Goal: Task Accomplishment & Management: Manage account settings

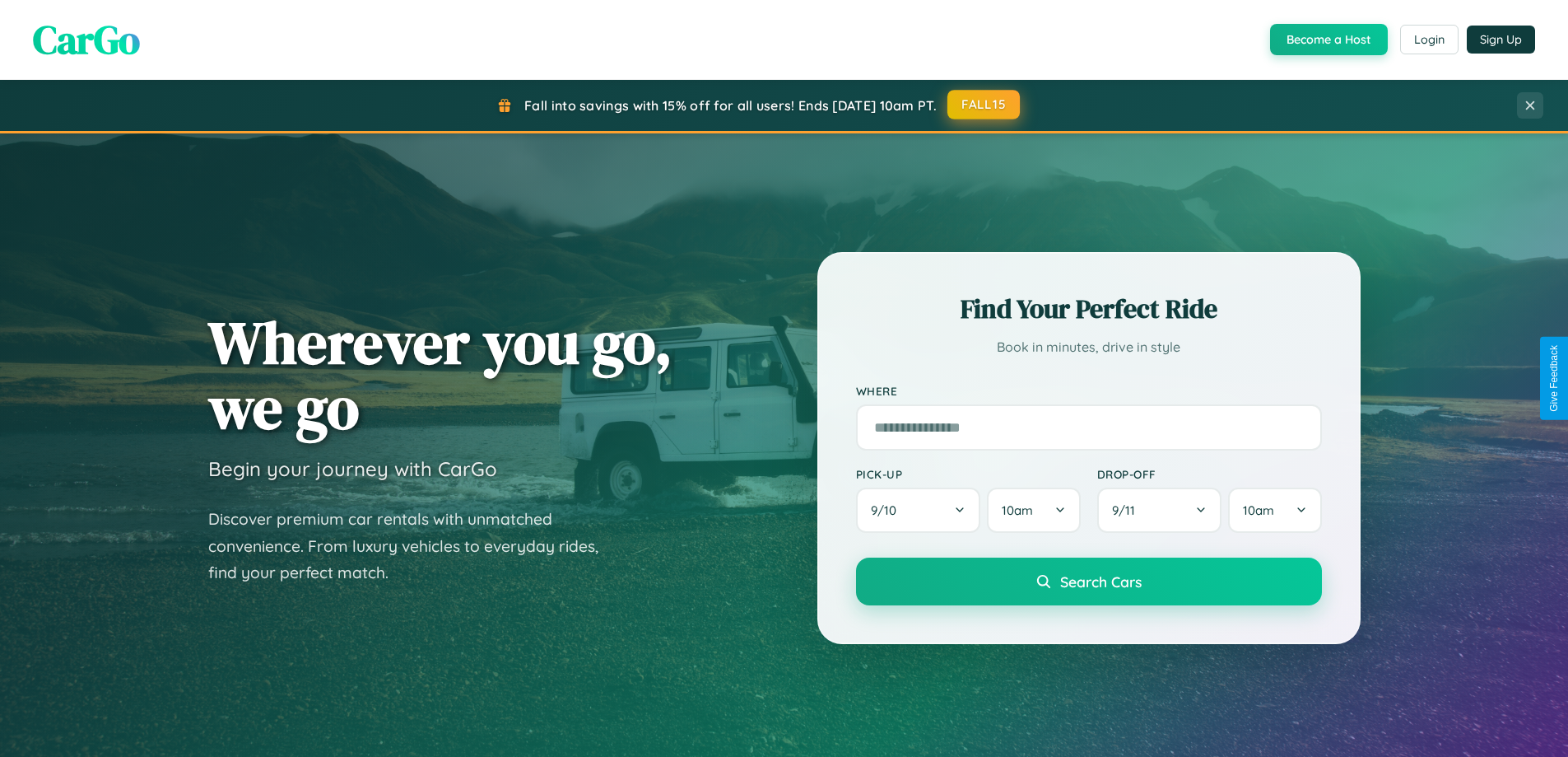
click at [985, 104] on button "FALL15" at bounding box center [983, 104] width 73 height 30
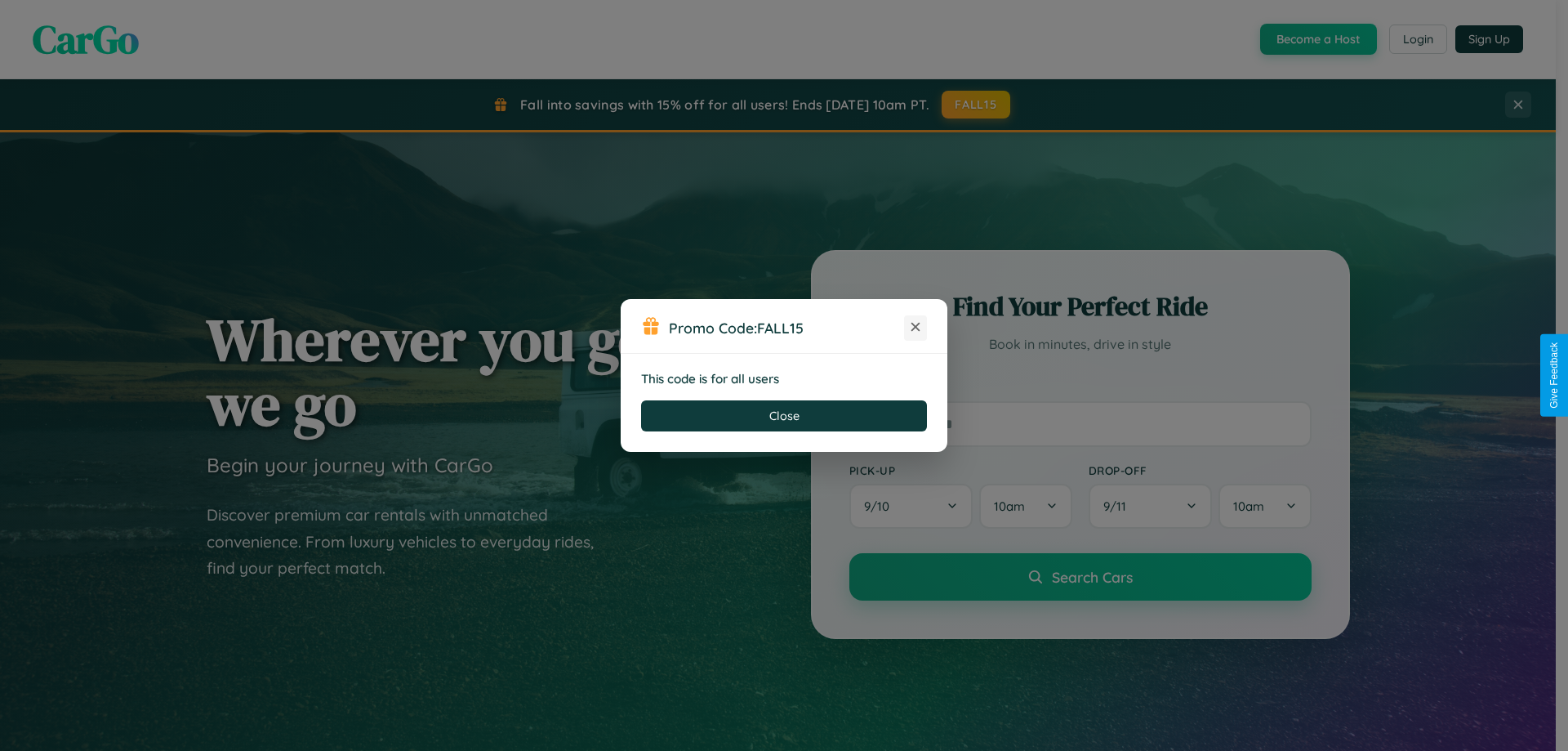
click at [915, 327] on icon at bounding box center [915, 326] width 16 height 16
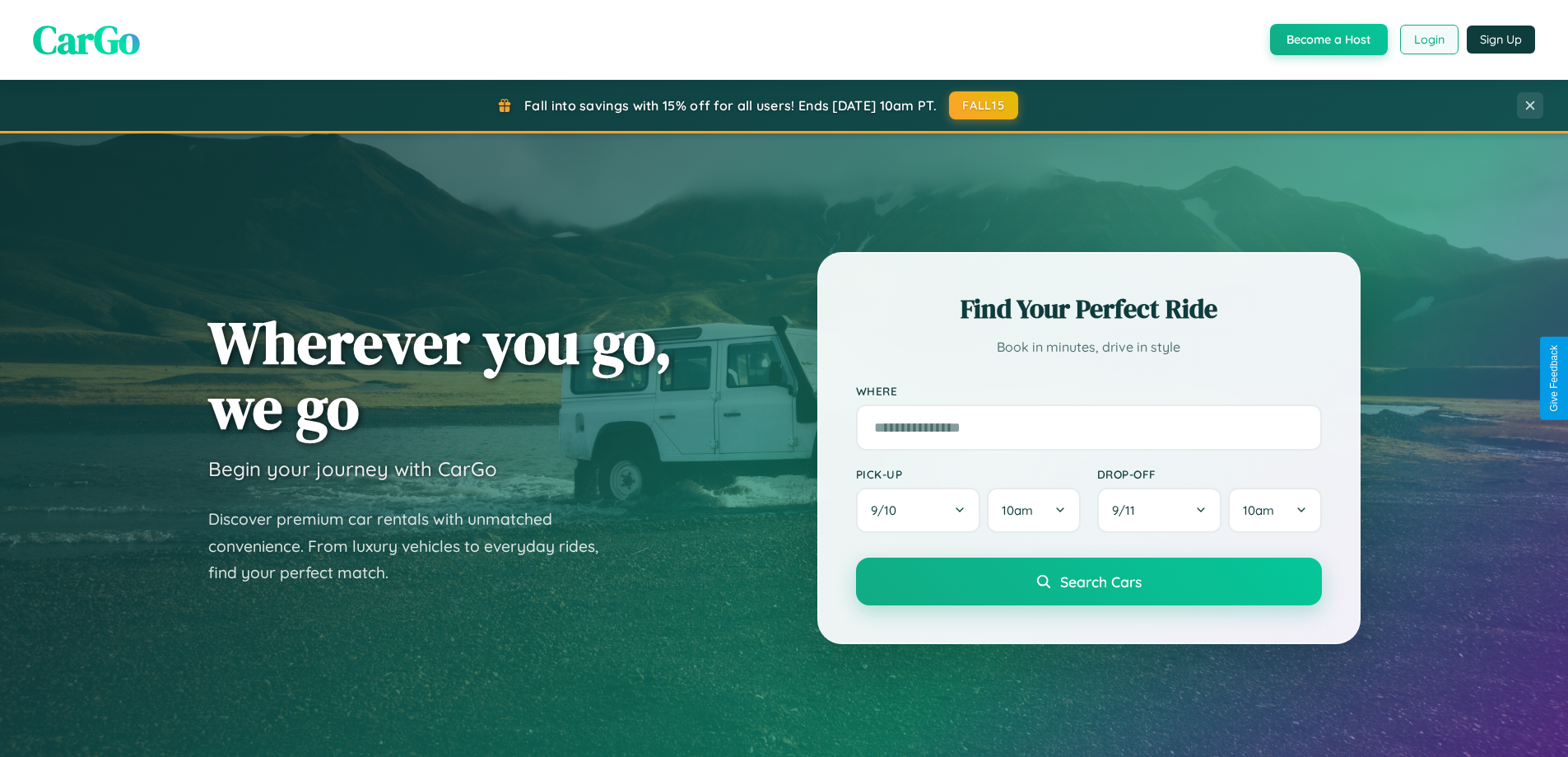
click at [1428, 39] on button "Login" at bounding box center [1429, 39] width 58 height 30
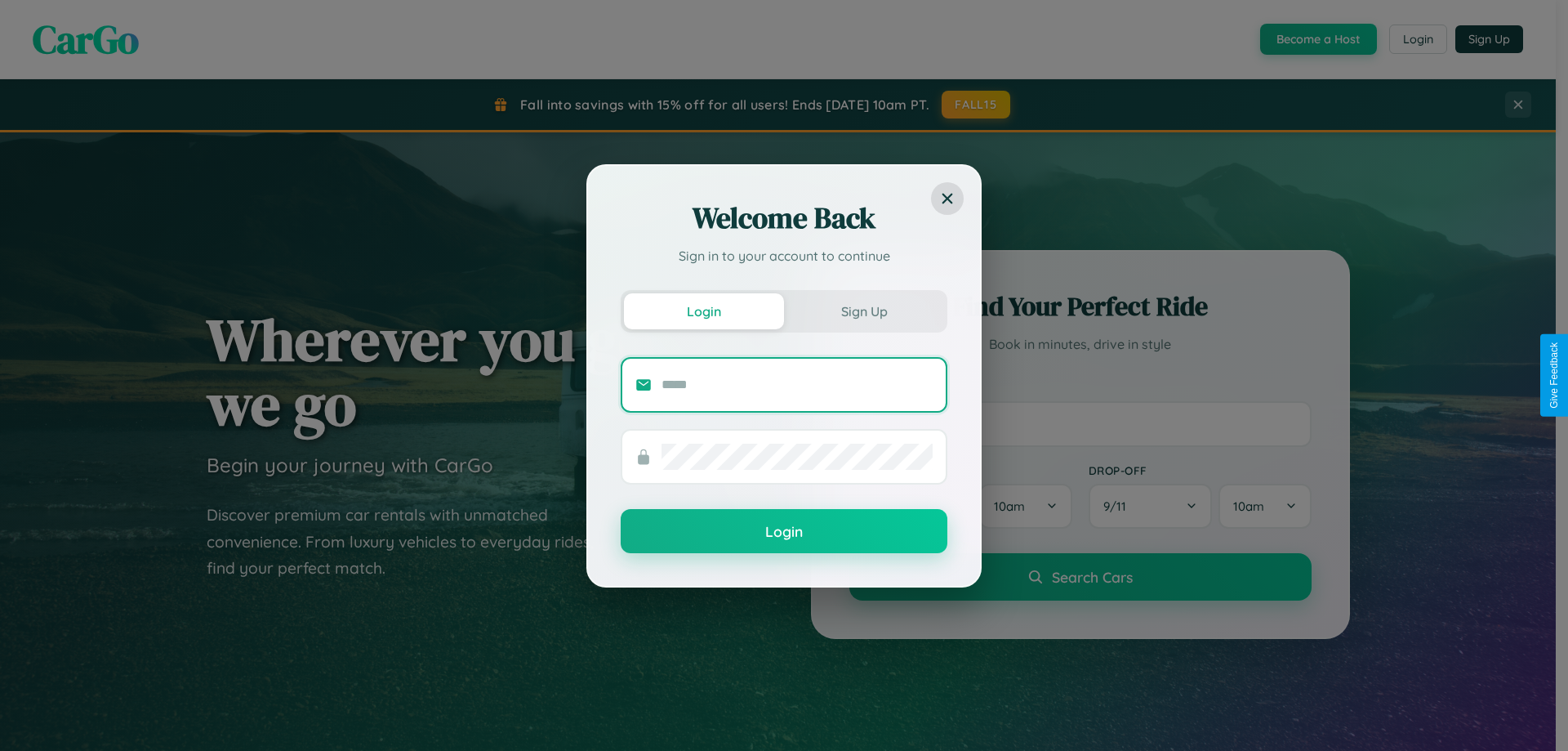
click at [798, 384] on input "text" at bounding box center [798, 385] width 271 height 26
type input "**********"
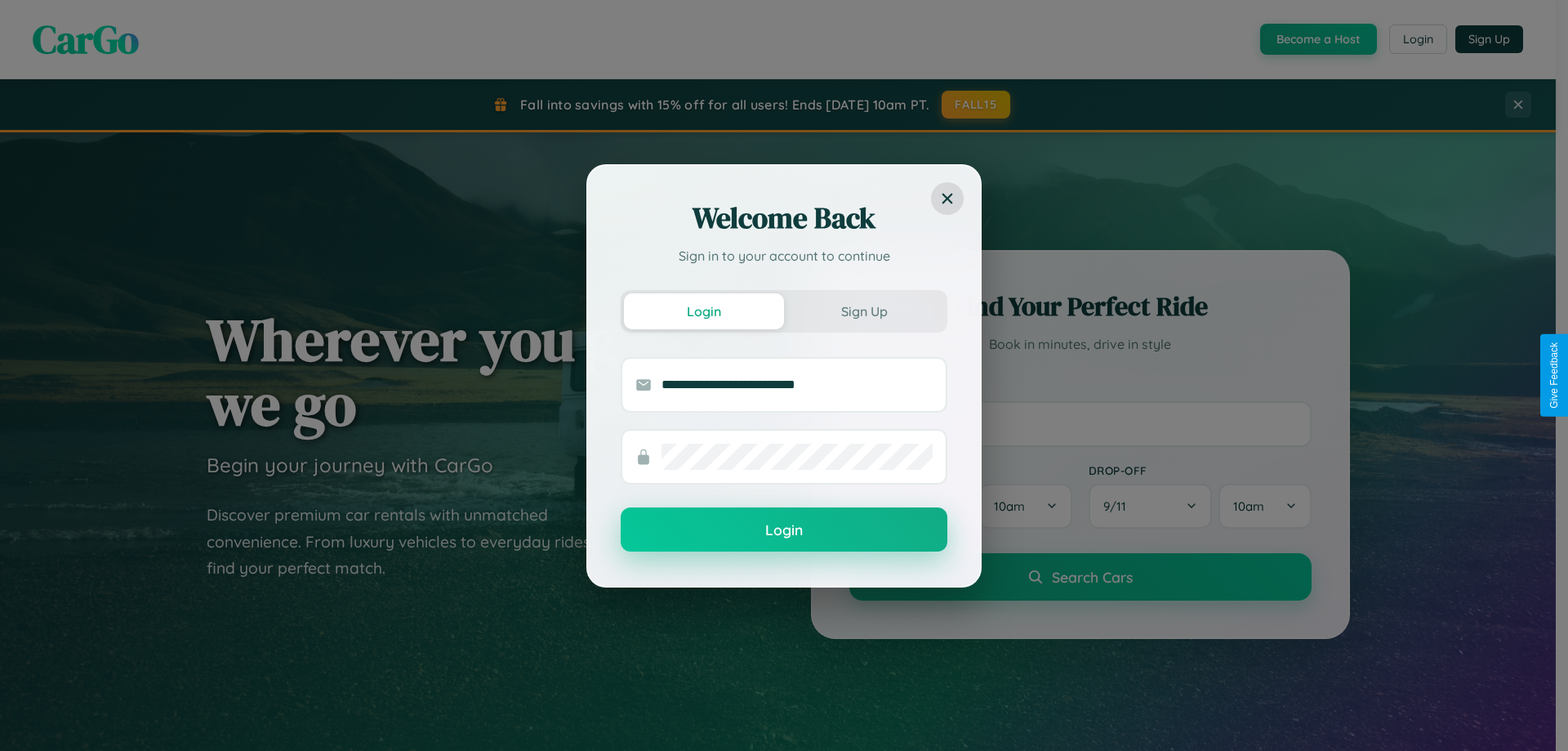
click at [784, 530] on button "Login" at bounding box center [783, 529] width 326 height 44
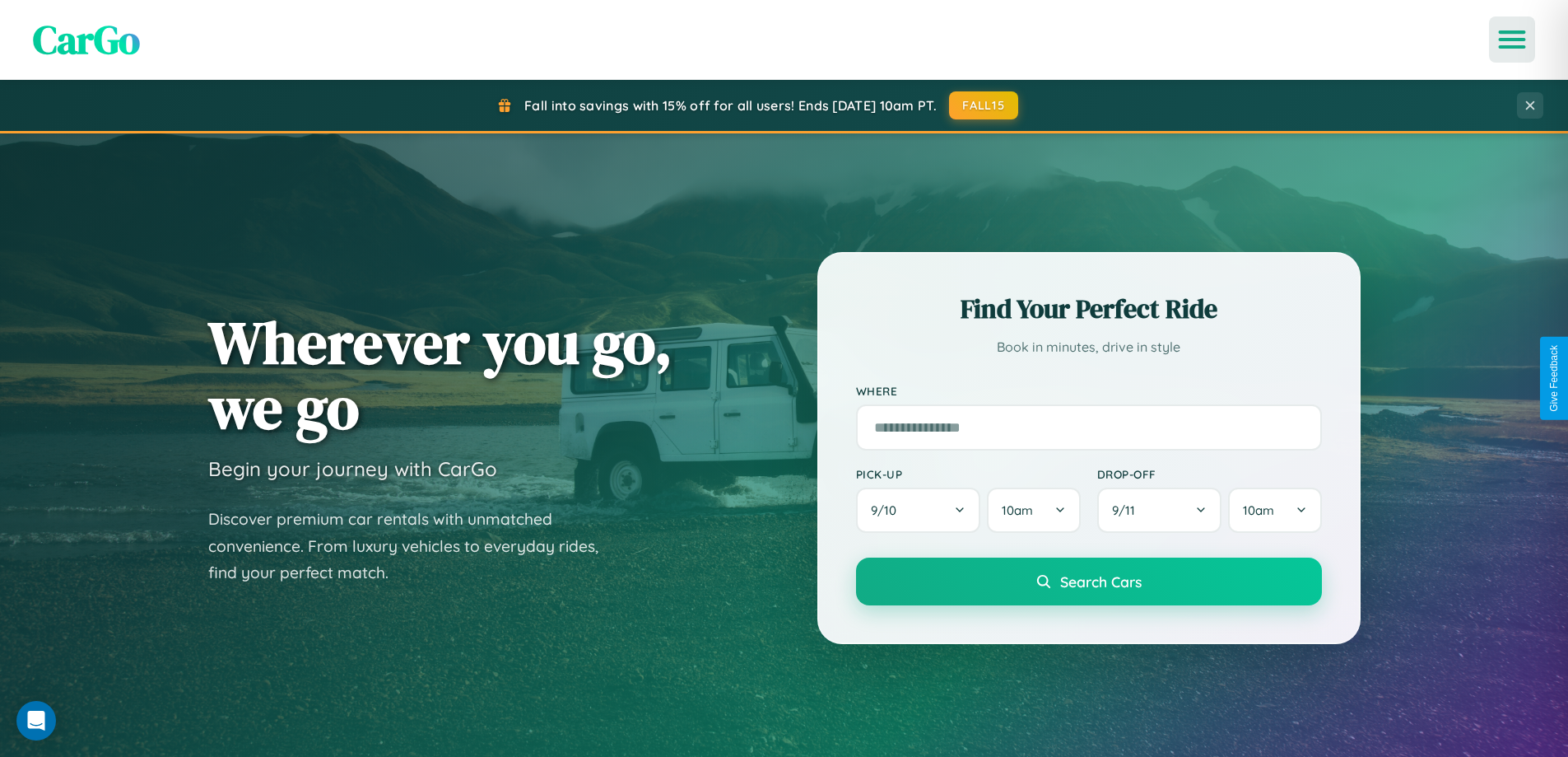
click at [1512, 39] on icon "Open menu" at bounding box center [1512, 39] width 24 height 15
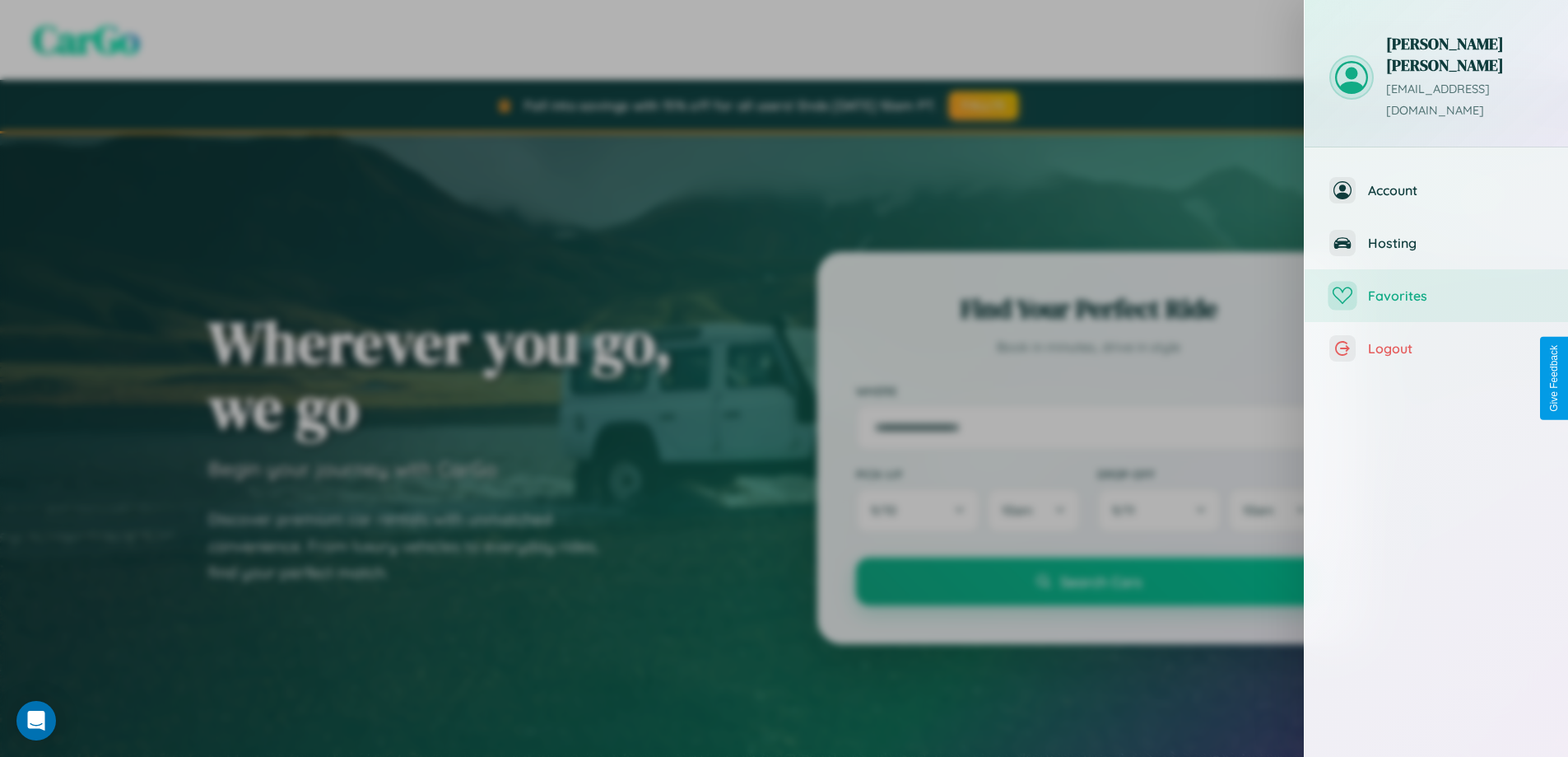
click at [1436, 287] on span "Favorites" at bounding box center [1455, 295] width 175 height 16
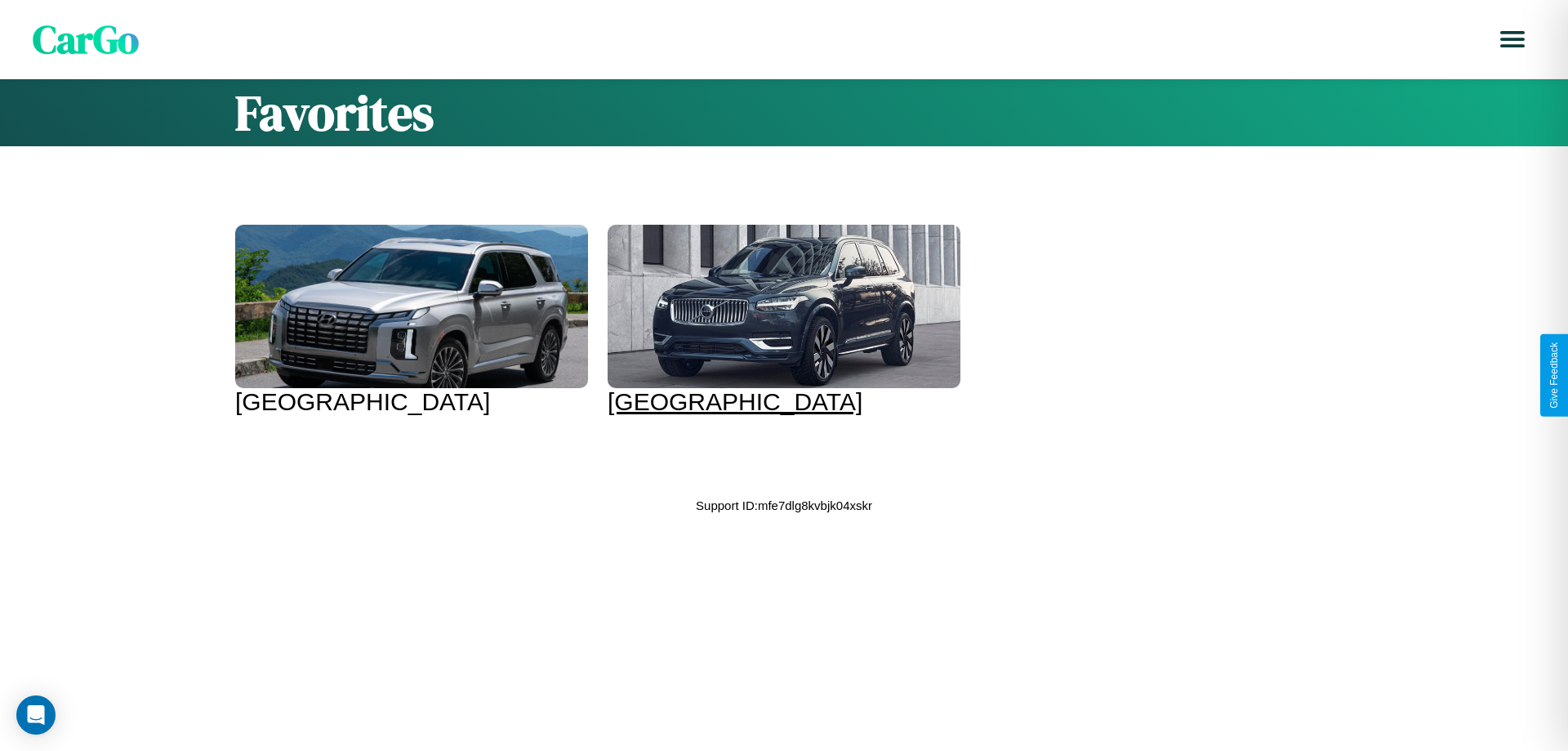
click at [768, 320] on div at bounding box center [784, 306] width 353 height 164
